Goal: Check status: Check status

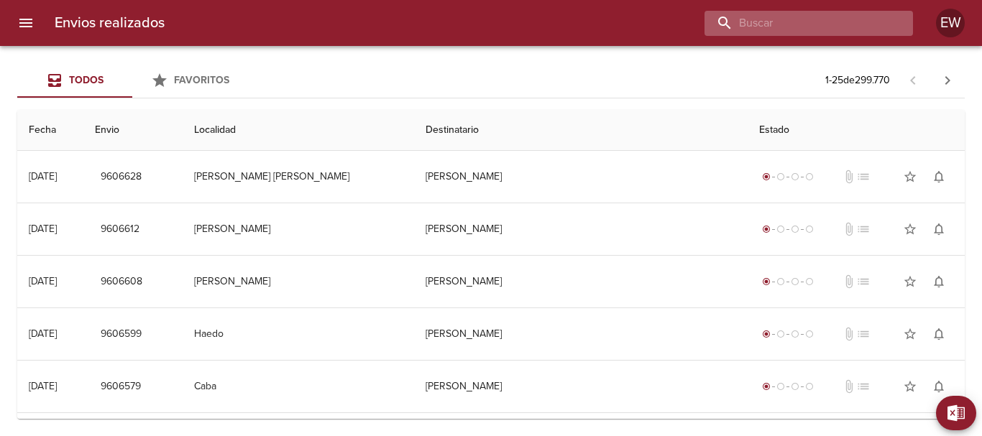
click at [828, 27] on input "buscar" at bounding box center [796, 23] width 184 height 25
paste input "DE [GEOGRAPHIC_DATA] BP"
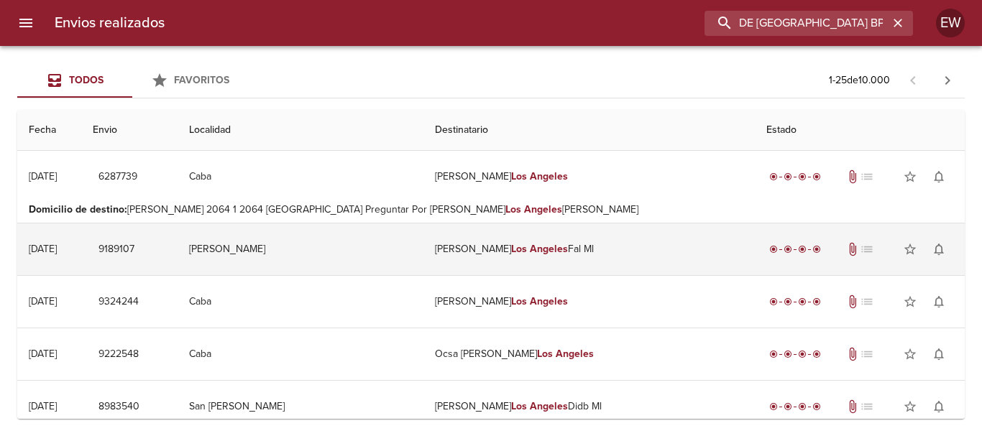
scroll to position [72, 0]
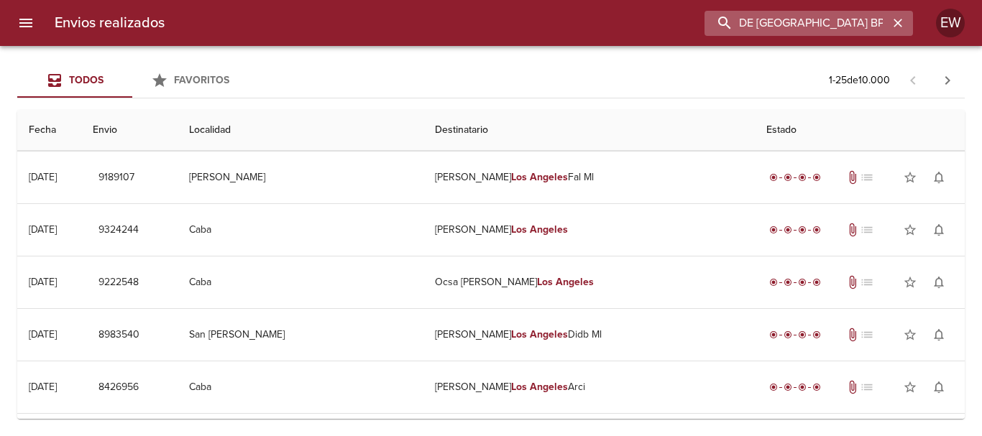
click at [777, 32] on input "DE [GEOGRAPHIC_DATA] BP" at bounding box center [796, 23] width 184 height 25
drag, startPoint x: 854, startPoint y: 25, endPoint x: 657, endPoint y: 40, distance: 198.1
click at [657, 40] on div "Envios realizados DE [GEOGRAPHIC_DATA] BP EW" at bounding box center [491, 23] width 982 height 46
paste input "[PERSON_NAME] DE LOS ANGEL"
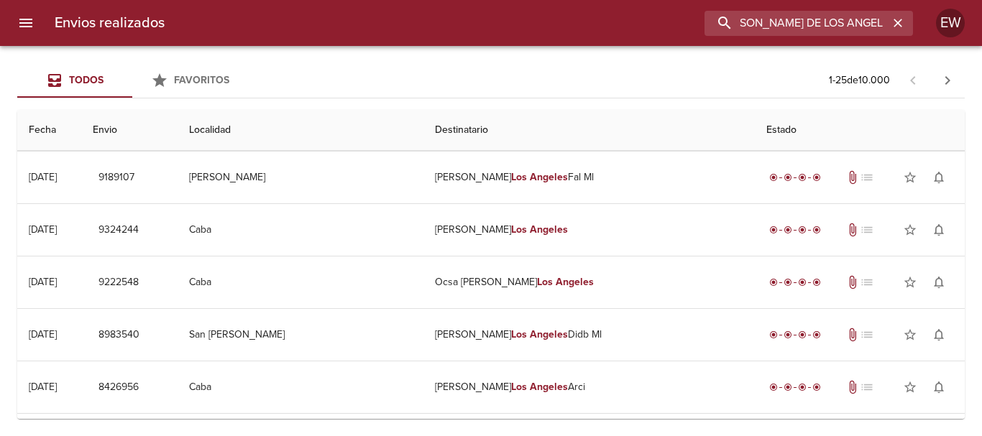
type input "[PERSON_NAME] DE LOS ANGEL"
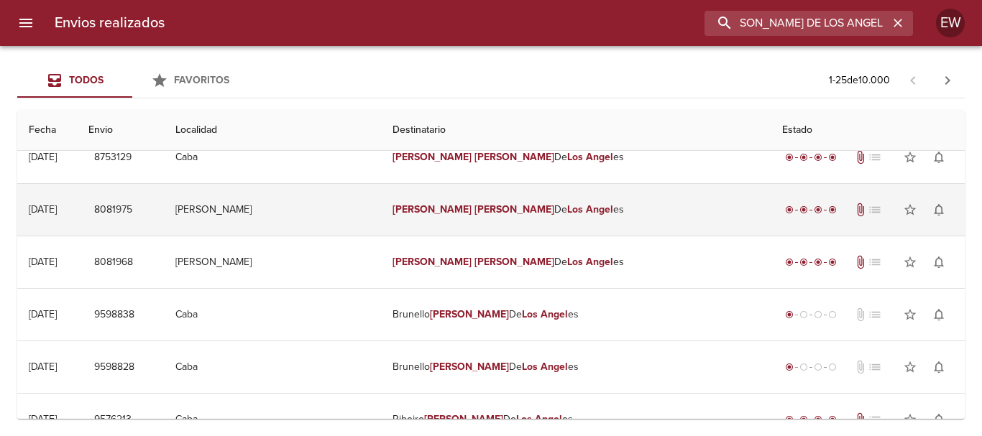
scroll to position [216, 0]
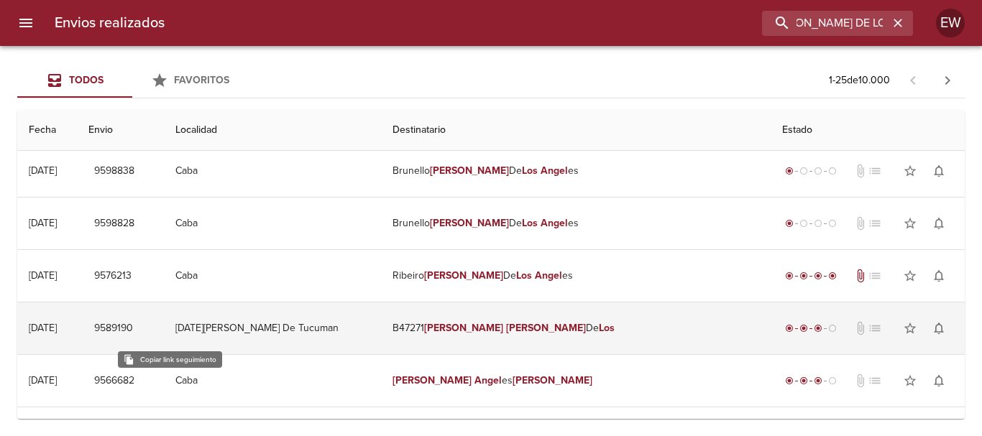
click at [133, 326] on span "9589190" at bounding box center [113, 329] width 39 height 18
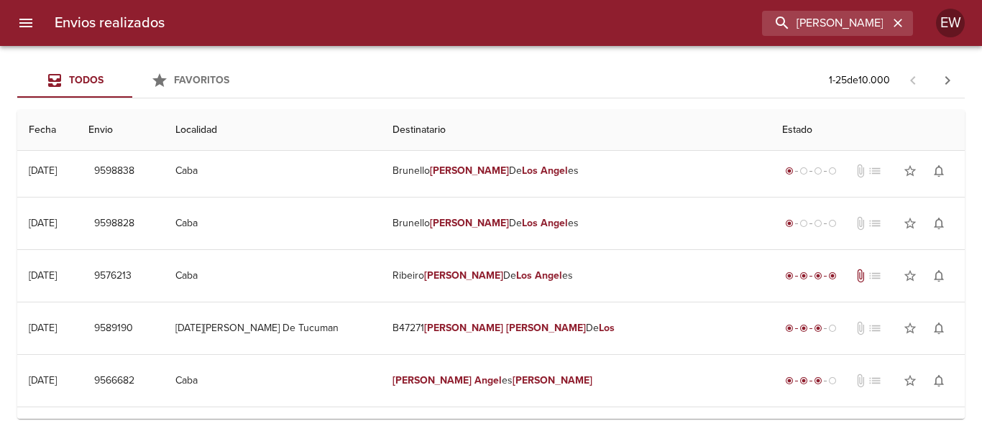
click at [807, 119] on th "Estado" at bounding box center [867, 130] width 194 height 41
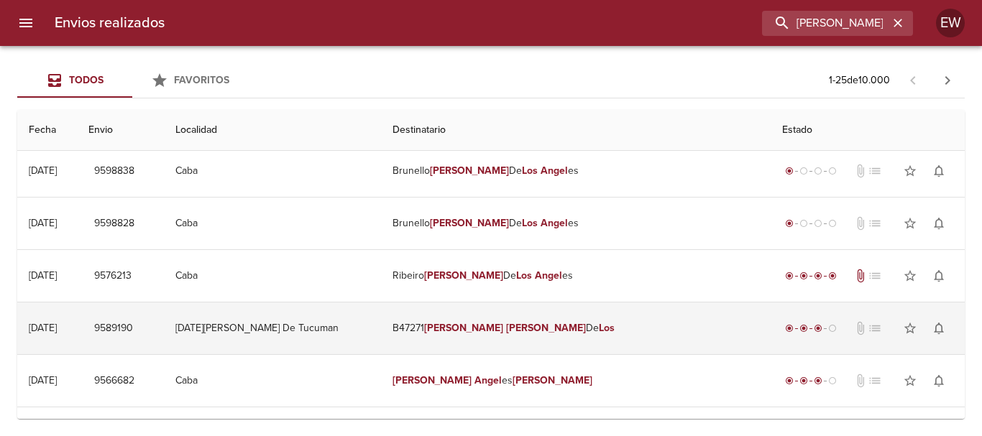
click at [504, 327] on em "[PERSON_NAME]" at bounding box center [464, 328] width 80 height 12
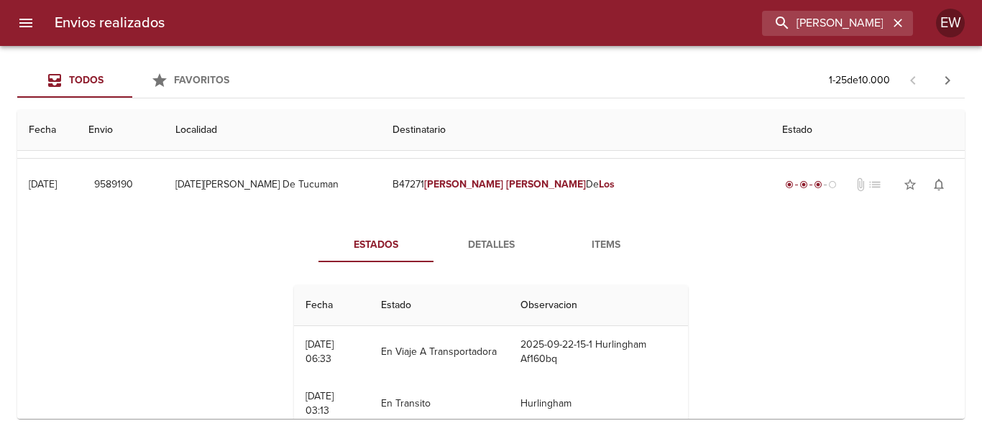
scroll to position [287, 0]
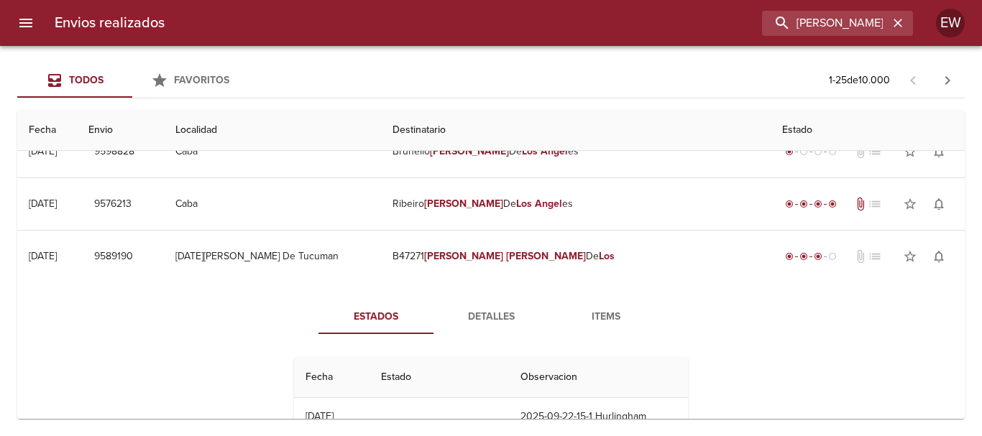
click at [479, 310] on span "Detalles" at bounding box center [491, 317] width 98 height 18
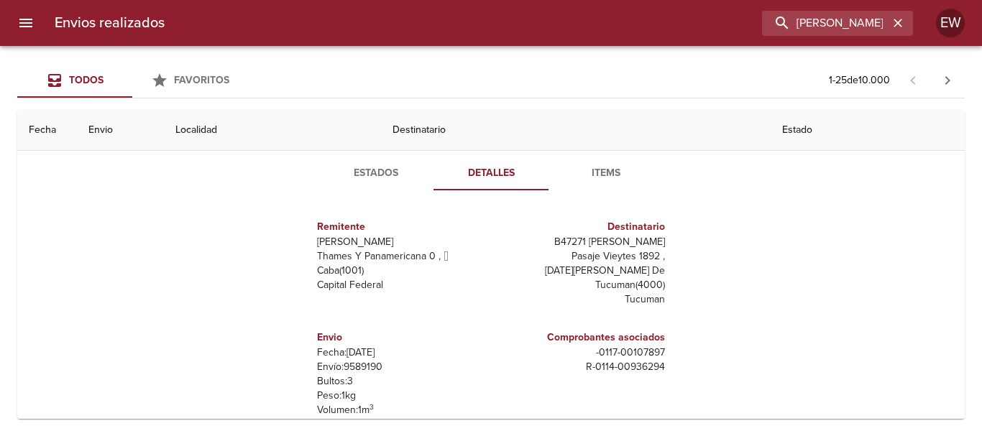
scroll to position [359, 0]
